Goal: Information Seeking & Learning: Learn about a topic

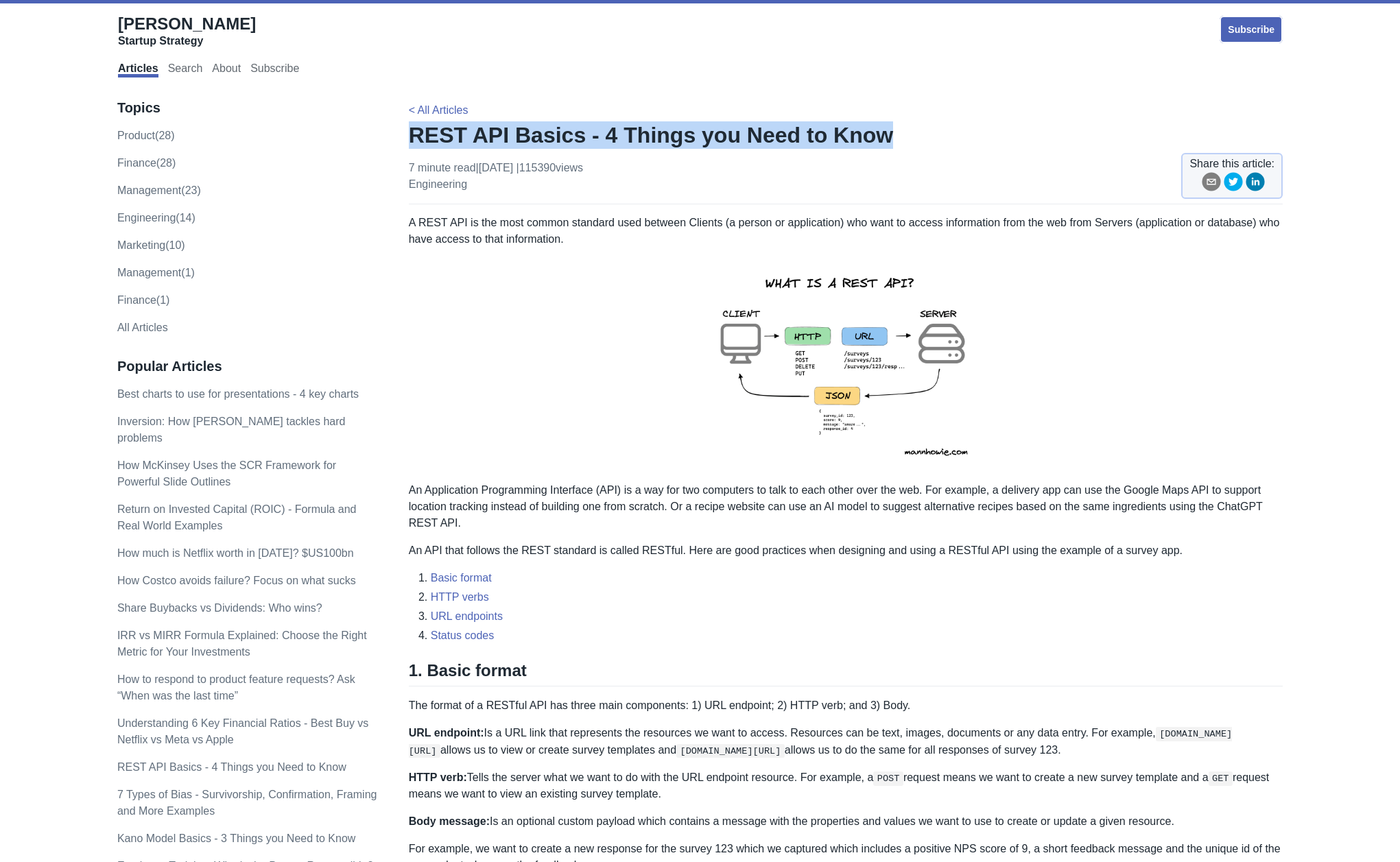
drag, startPoint x: 411, startPoint y: 119, endPoint x: 866, endPoint y: 108, distance: 455.1
click at [867, 121] on h1 "REST API Basics - 4 Things you Need to Know" at bounding box center [845, 135] width 874 height 28
copy h1 "REST API Basics - 4 Things you Need to Know"
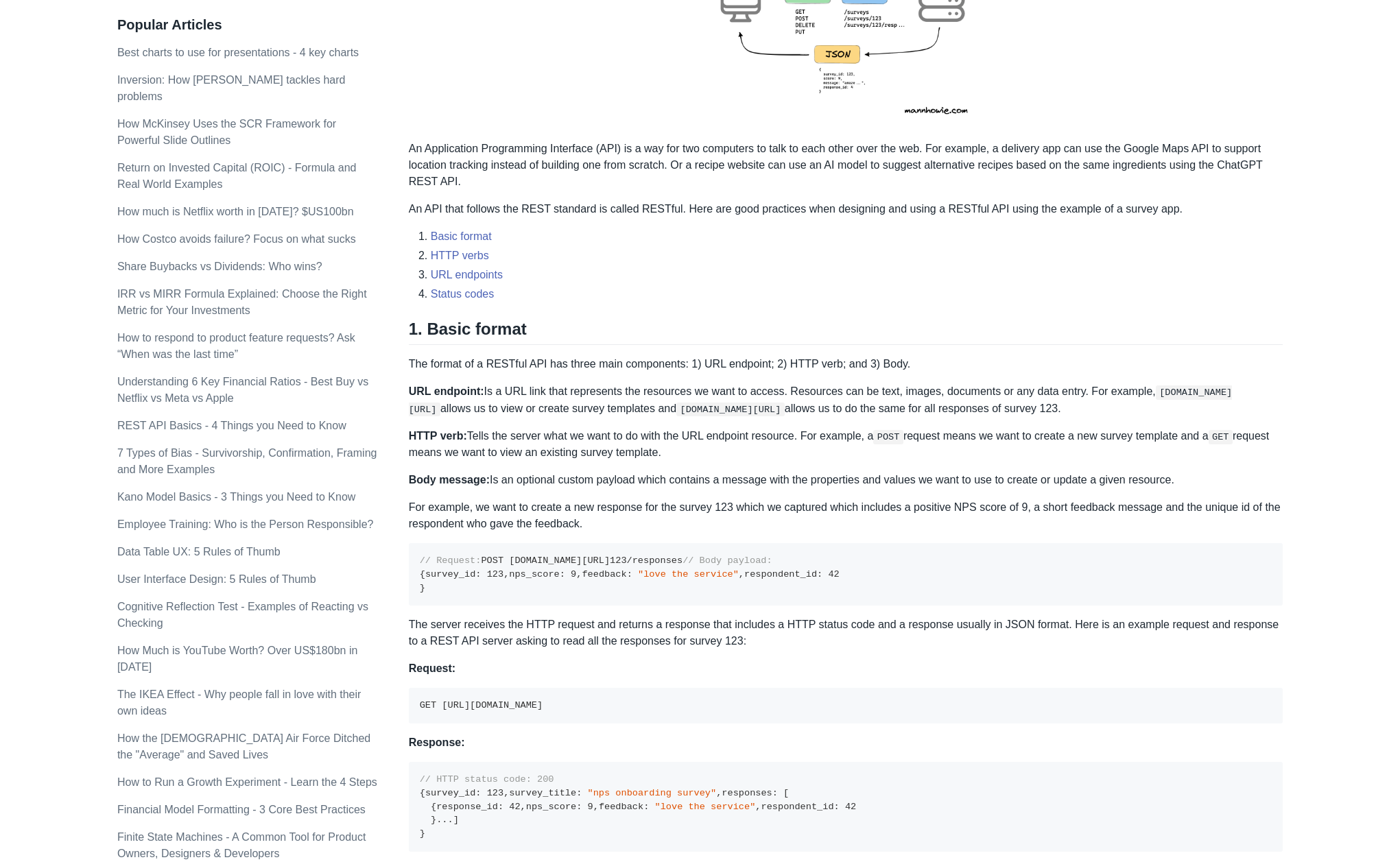
scroll to position [342, 0]
click at [298, 491] on link "Kano Model Basics - 3 Things you Need to Know" at bounding box center [236, 496] width 238 height 12
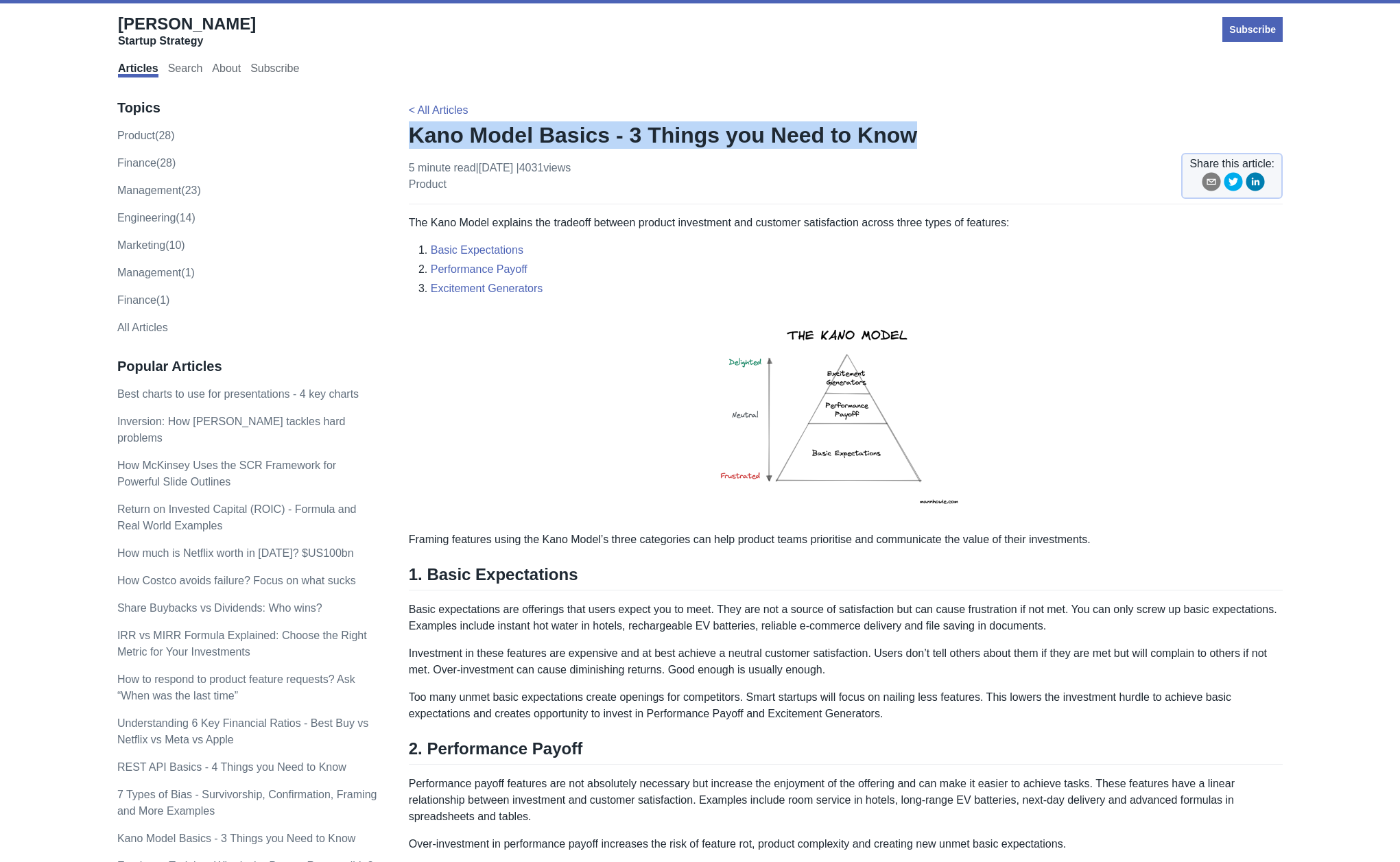
drag, startPoint x: 411, startPoint y: 121, endPoint x: 893, endPoint y: 121, distance: 482.0
click at [893, 121] on h1 "Kano Model Basics - 3 Things you Need to Know" at bounding box center [845, 135] width 874 height 28
copy h1 "Kano Model Basics - 3 Things you Need to Know"
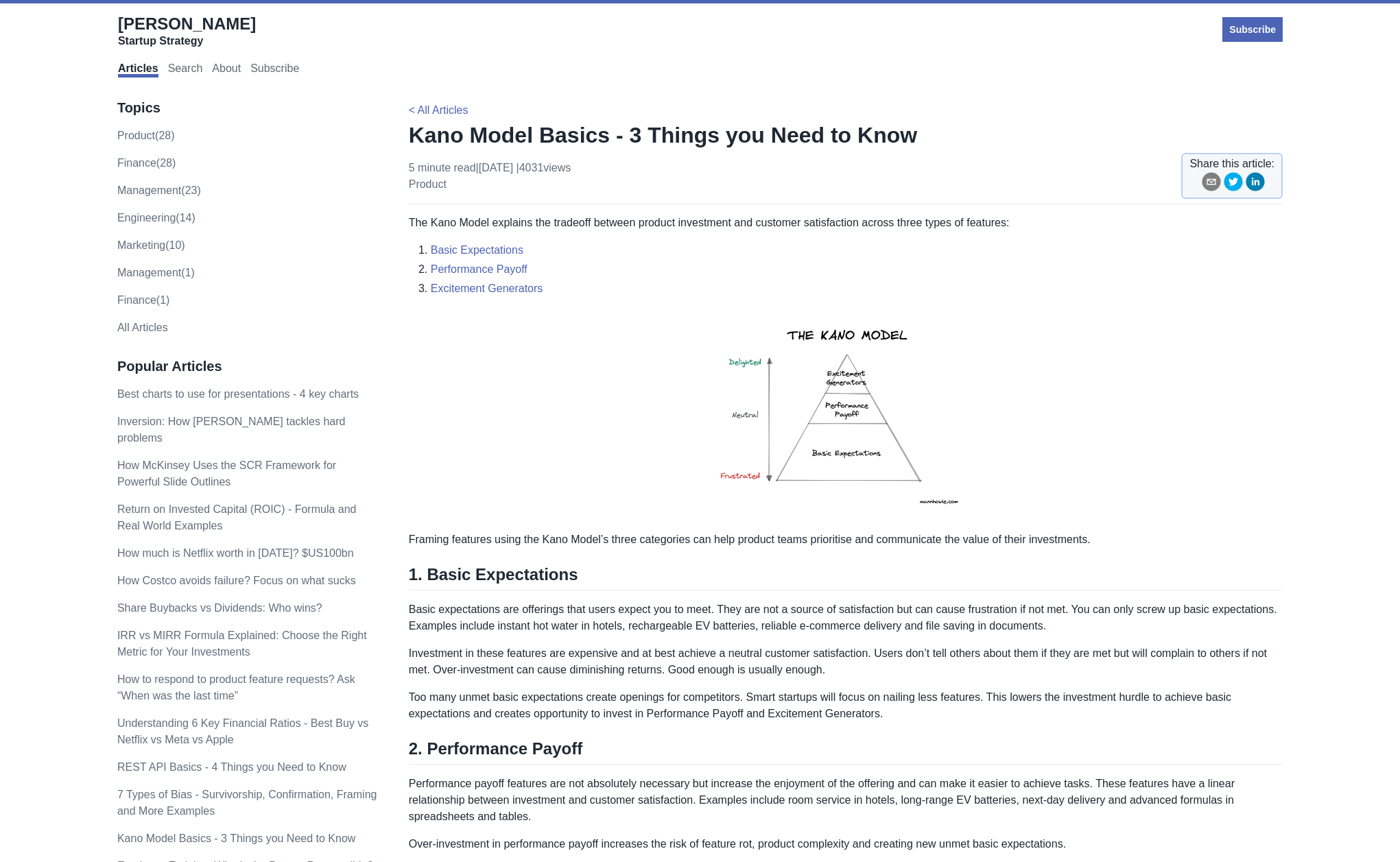
drag, startPoint x: 1032, startPoint y: 214, endPoint x: 1051, endPoint y: 214, distance: 19.0
click at [1033, 214] on div "The Kano Model explains the tradeoff between product investment and customer sa…" at bounding box center [845, 847] width 874 height 1265
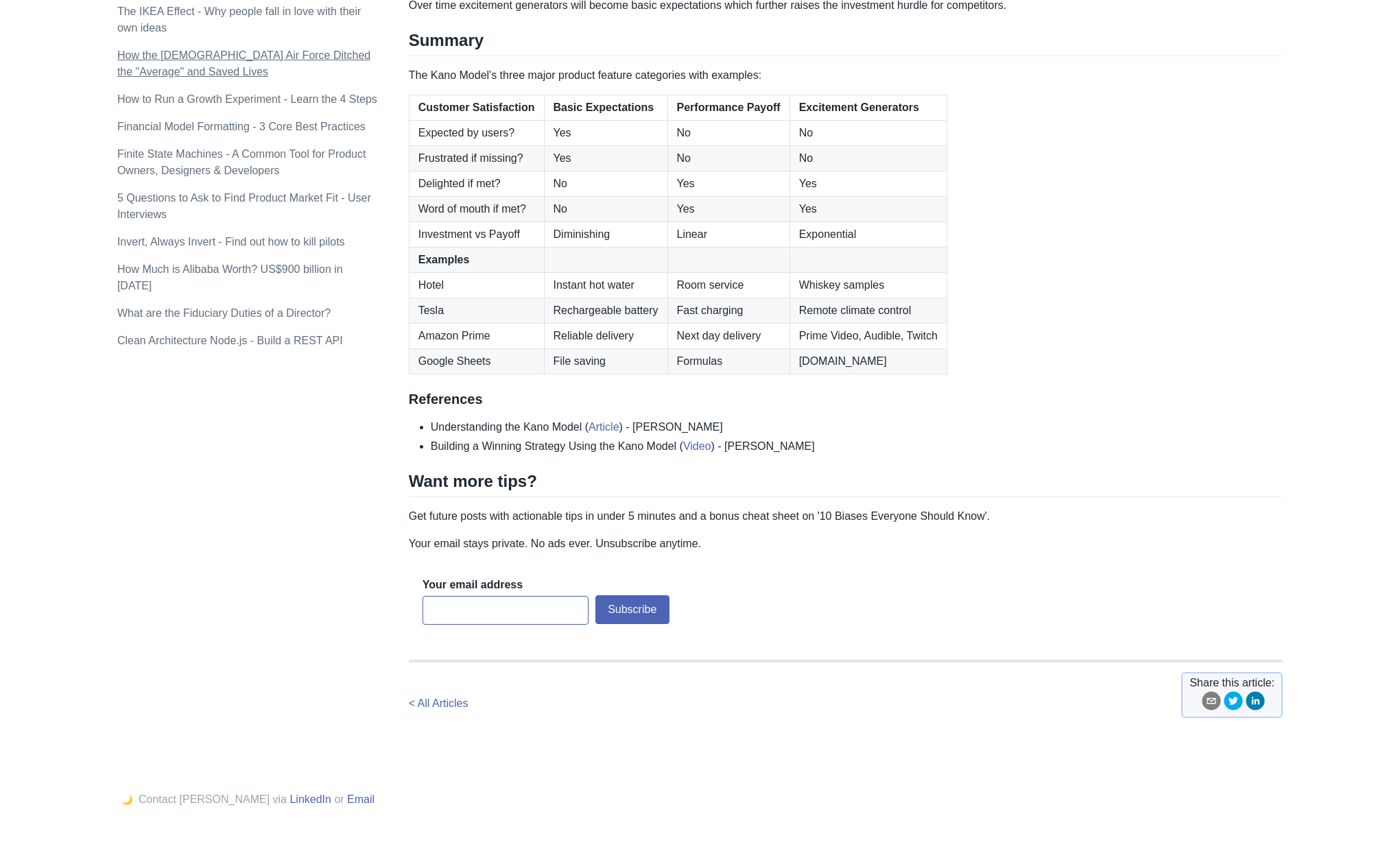
scroll to position [1026, 0]
click at [300, 307] on link "What are the Fiduciary Duties of a Director?" at bounding box center [223, 313] width 213 height 12
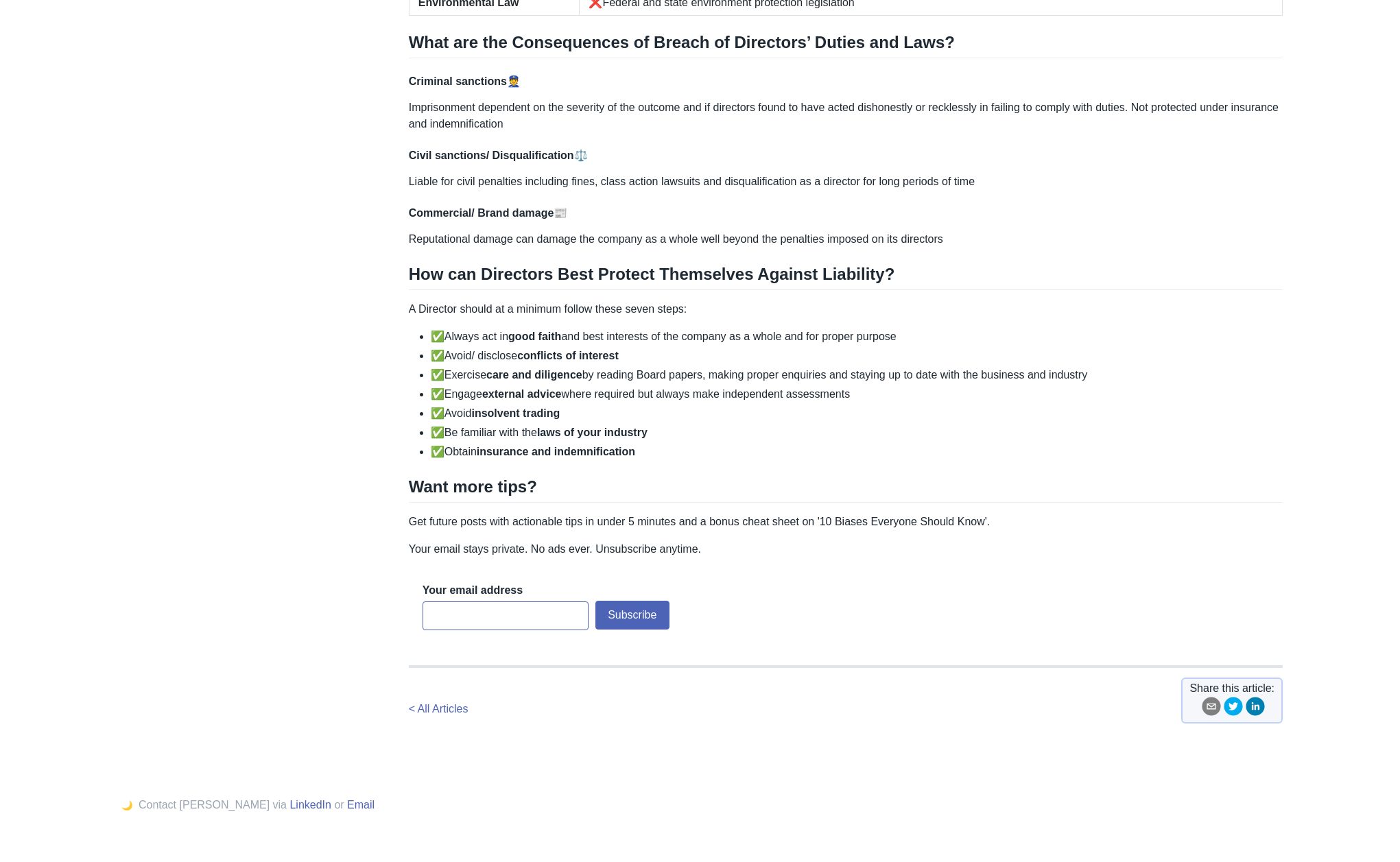
scroll to position [1435, 0]
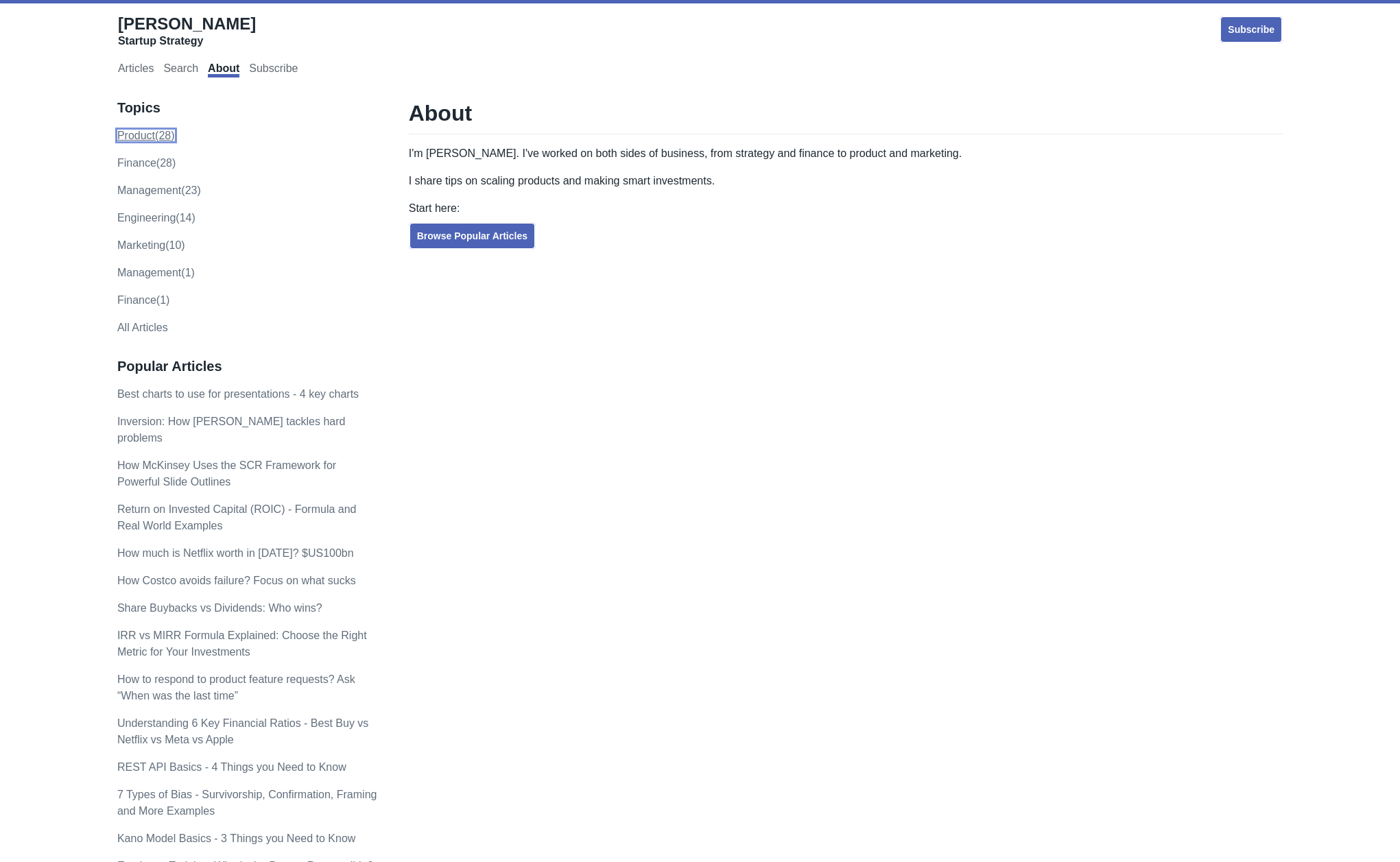
click at [144, 129] on link "product (28)" at bounding box center [145, 135] width 57 height 12
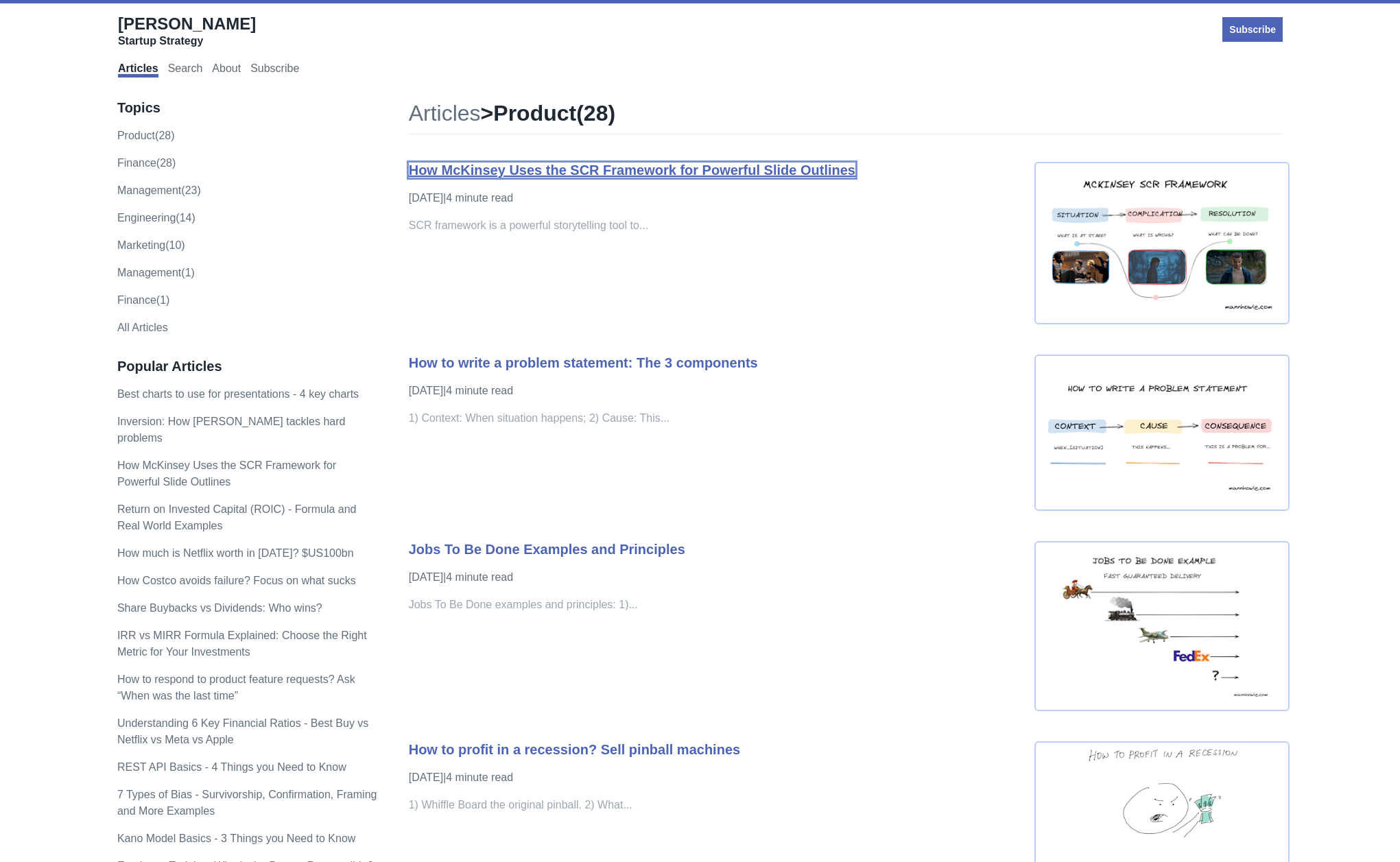
click at [549, 163] on link "How McKinsey Uses the SCR Framework for Powerful Slide Outlines" at bounding box center [632, 170] width 446 height 15
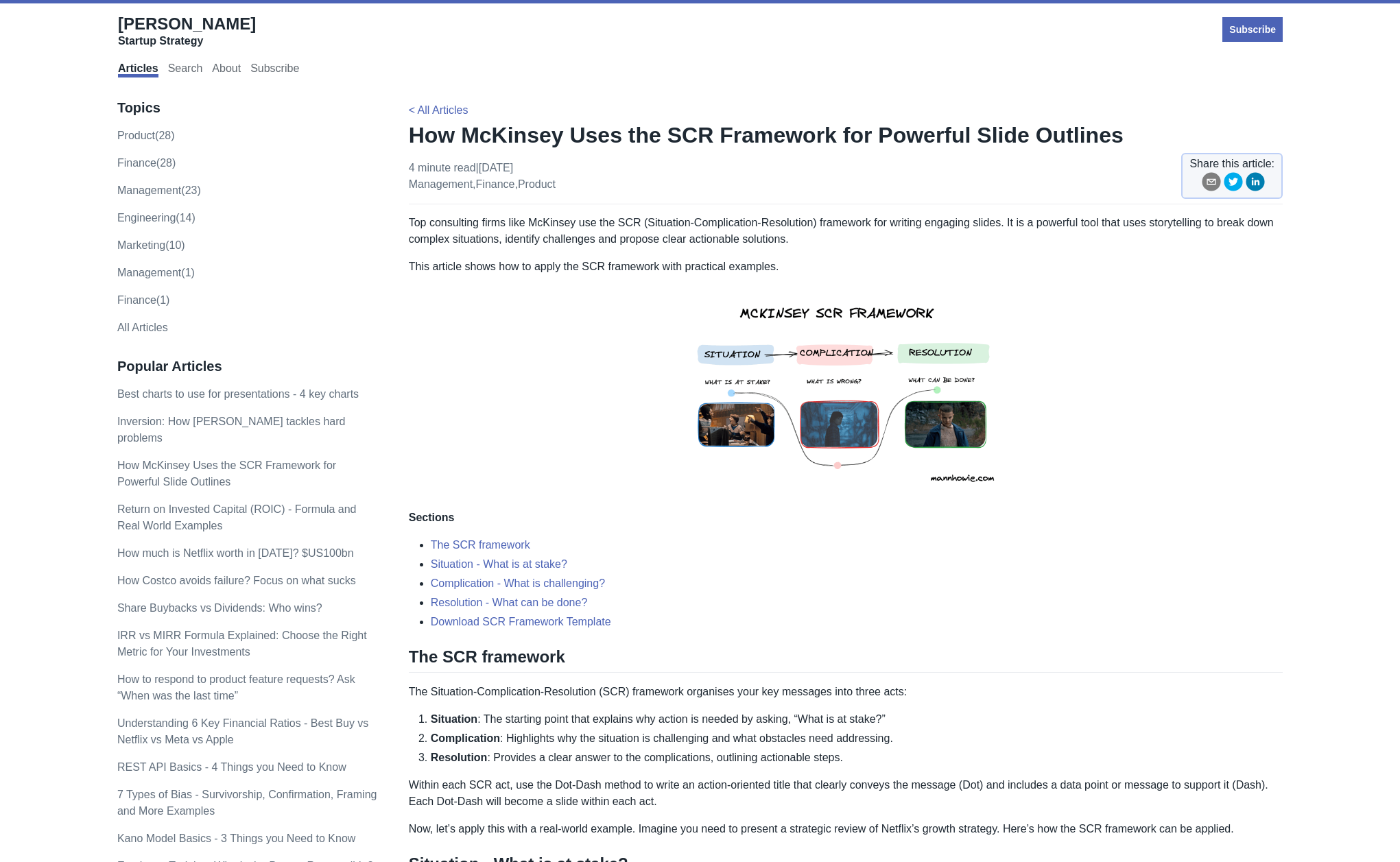
click at [821, 397] on img at bounding box center [845, 392] width 337 height 213
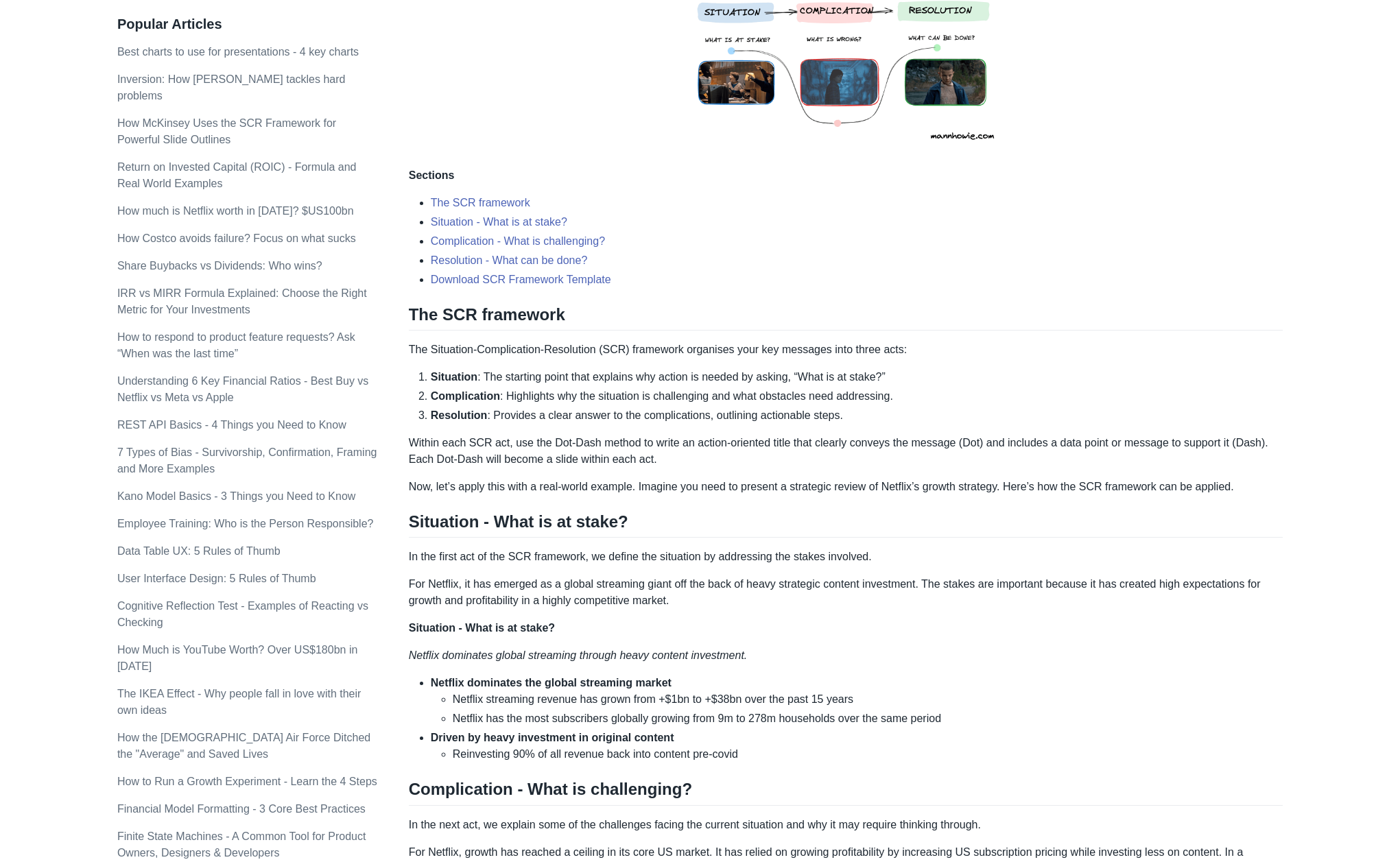
scroll to position [343, 0]
drag, startPoint x: 560, startPoint y: 379, endPoint x: 647, endPoint y: 373, distance: 87.2
click at [647, 387] on li "Complication : Highlights why the situation is challenging and what obstacles n…" at bounding box center [857, 395] width 852 height 17
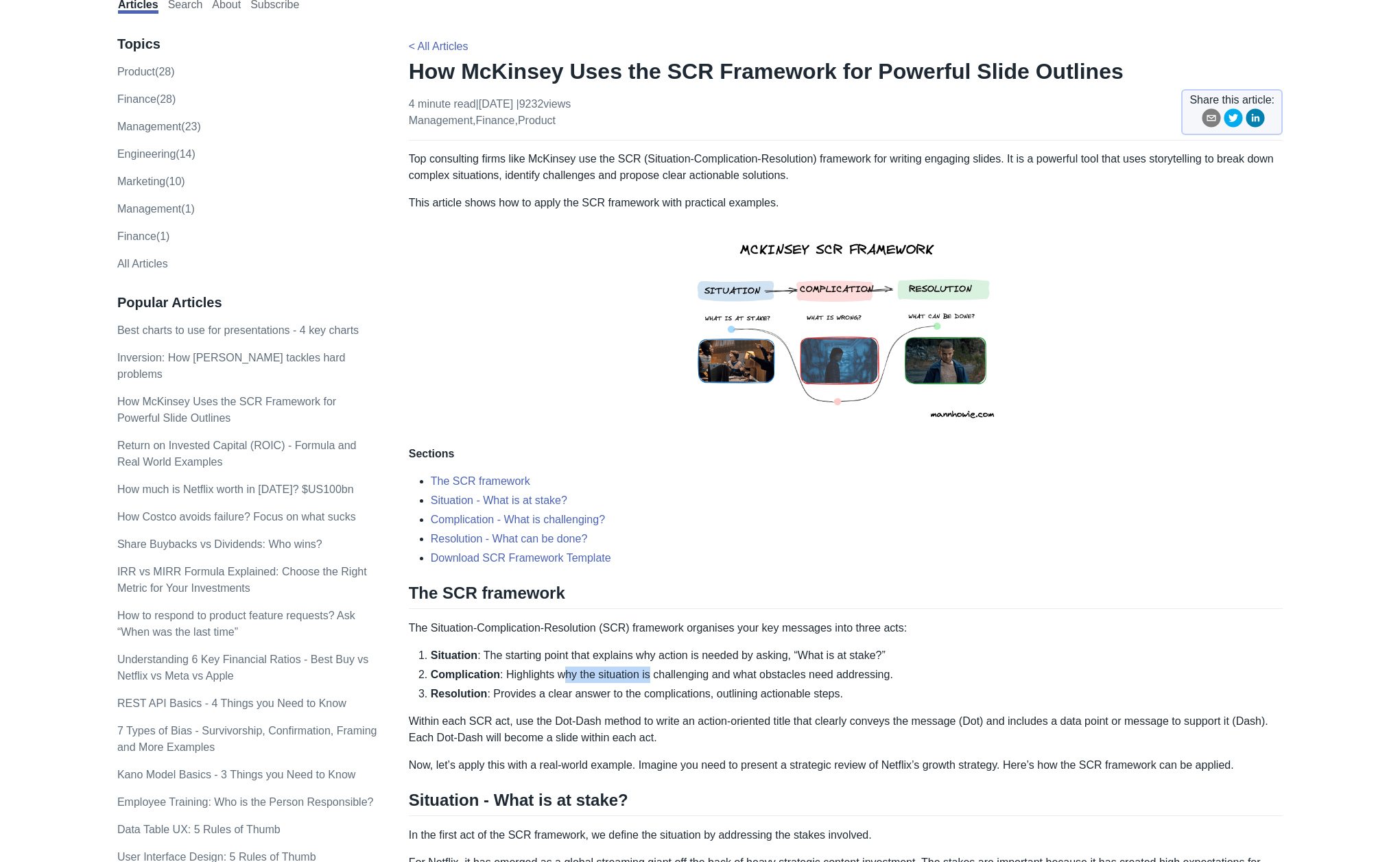
scroll to position [0, 0]
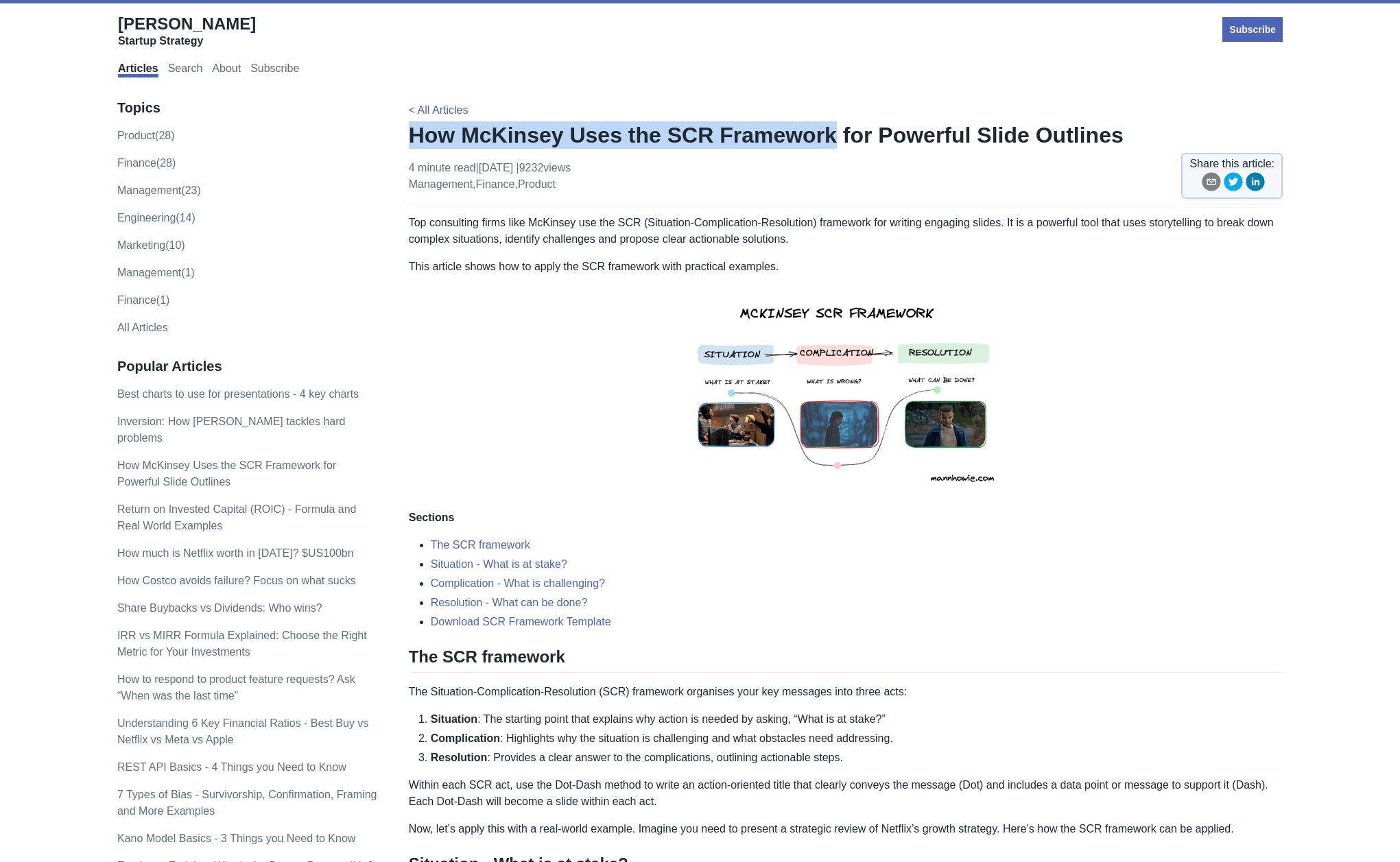
drag, startPoint x: 411, startPoint y: 120, endPoint x: 810, endPoint y: 123, distance: 399.0
click at [810, 123] on h1 "How McKinsey Uses the SCR Framework for Powerful Slide Outlines" at bounding box center [845, 135] width 874 height 28
copy h1 "How McKinsey Uses the SCR Framework"
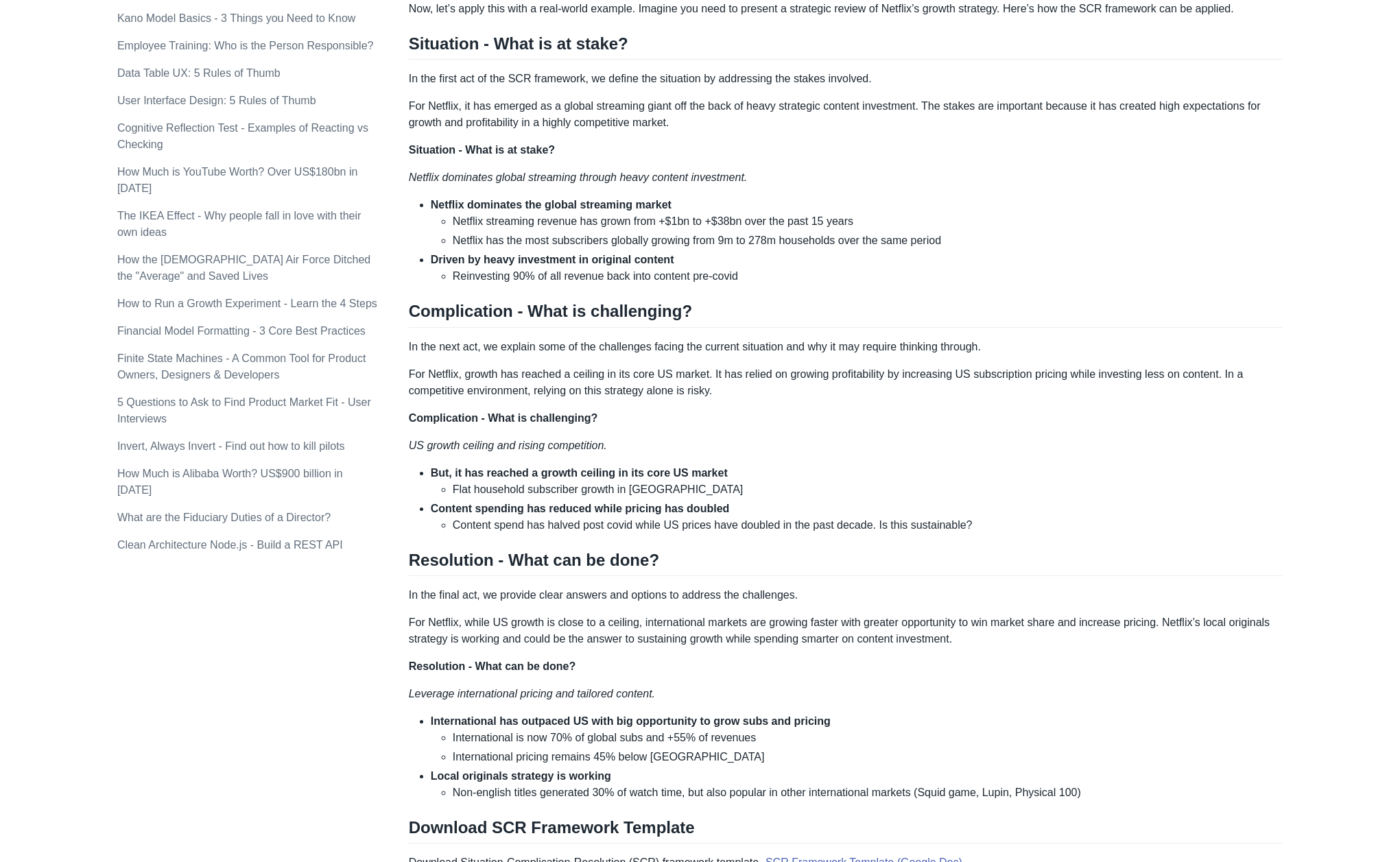
scroll to position [821, 0]
